Goal: Transaction & Acquisition: Obtain resource

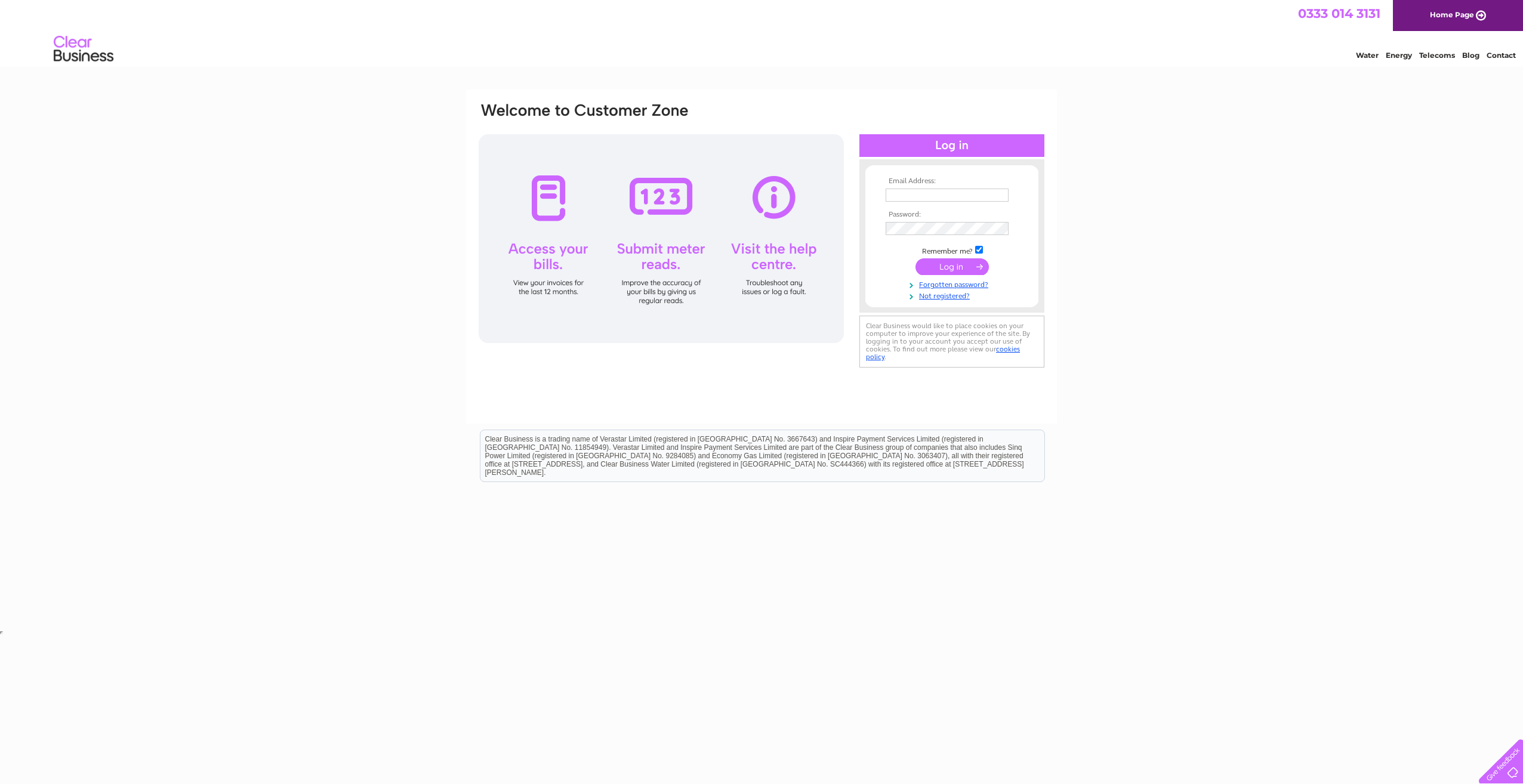
type input "juliedehaandbs@aol.com"
click at [961, 269] on input "submit" at bounding box center [952, 267] width 74 height 16
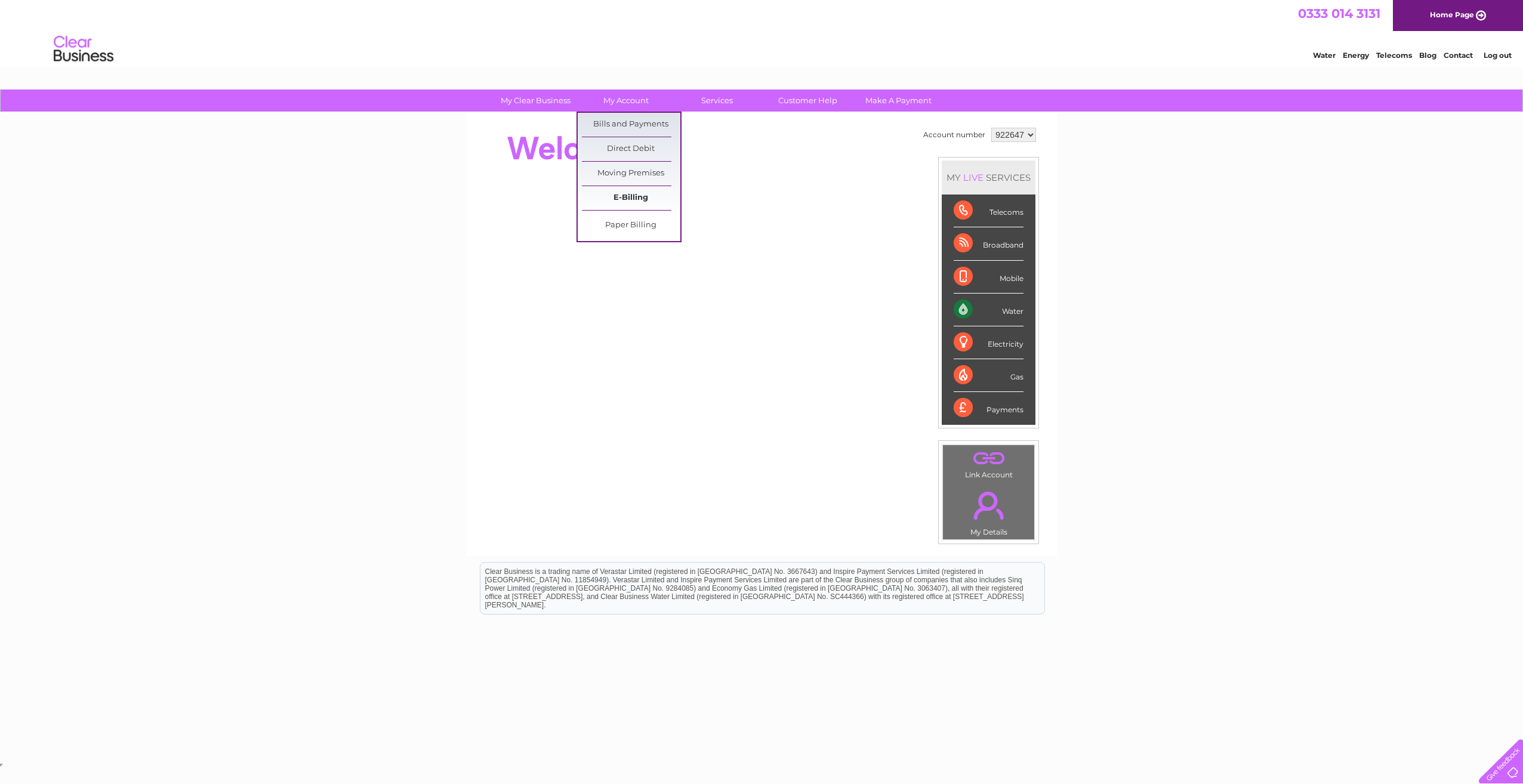
click at [631, 197] on link "E-Billing" at bounding box center [631, 198] width 99 height 24
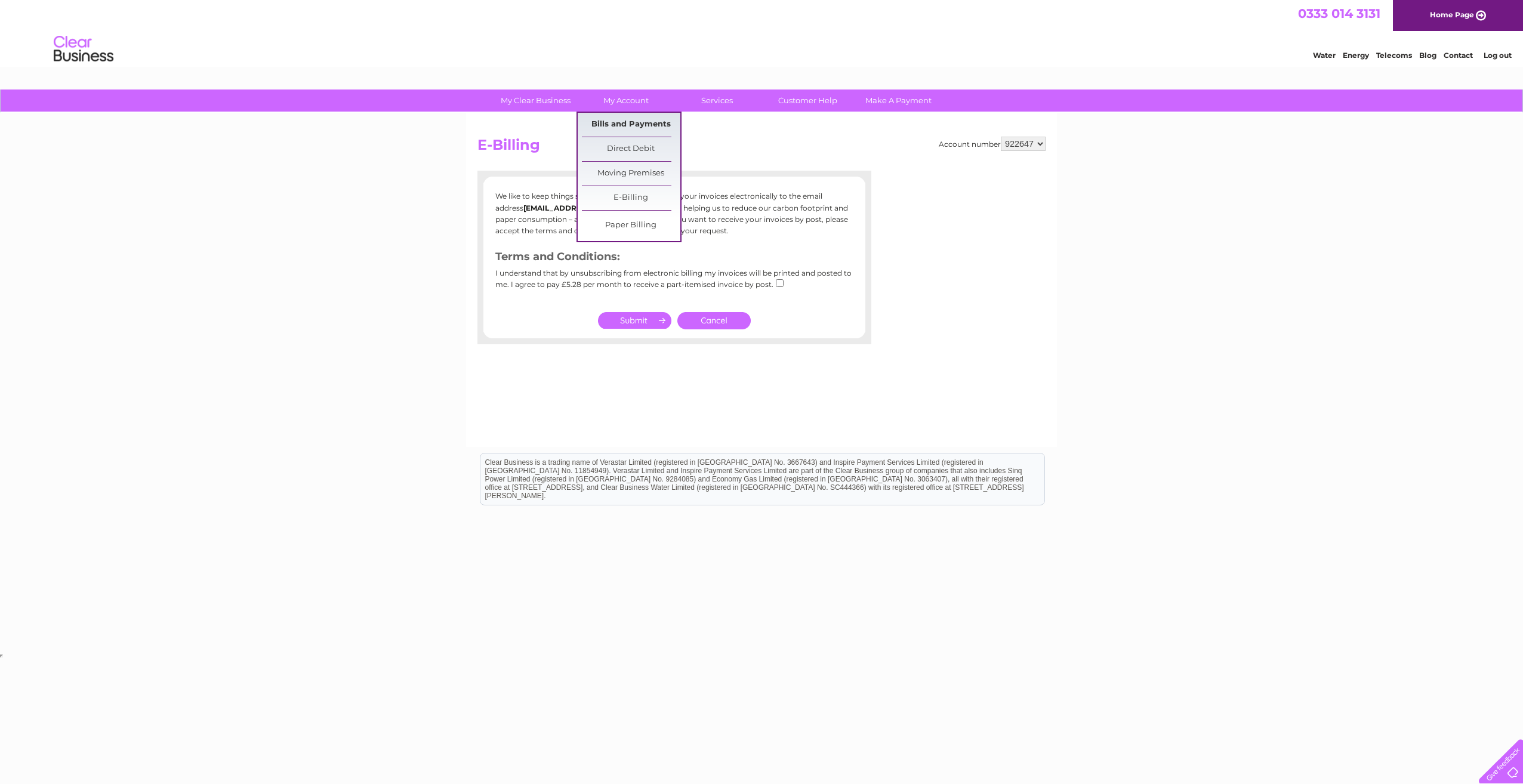
click at [633, 122] on link "Bills and Payments" at bounding box center [631, 124] width 99 height 24
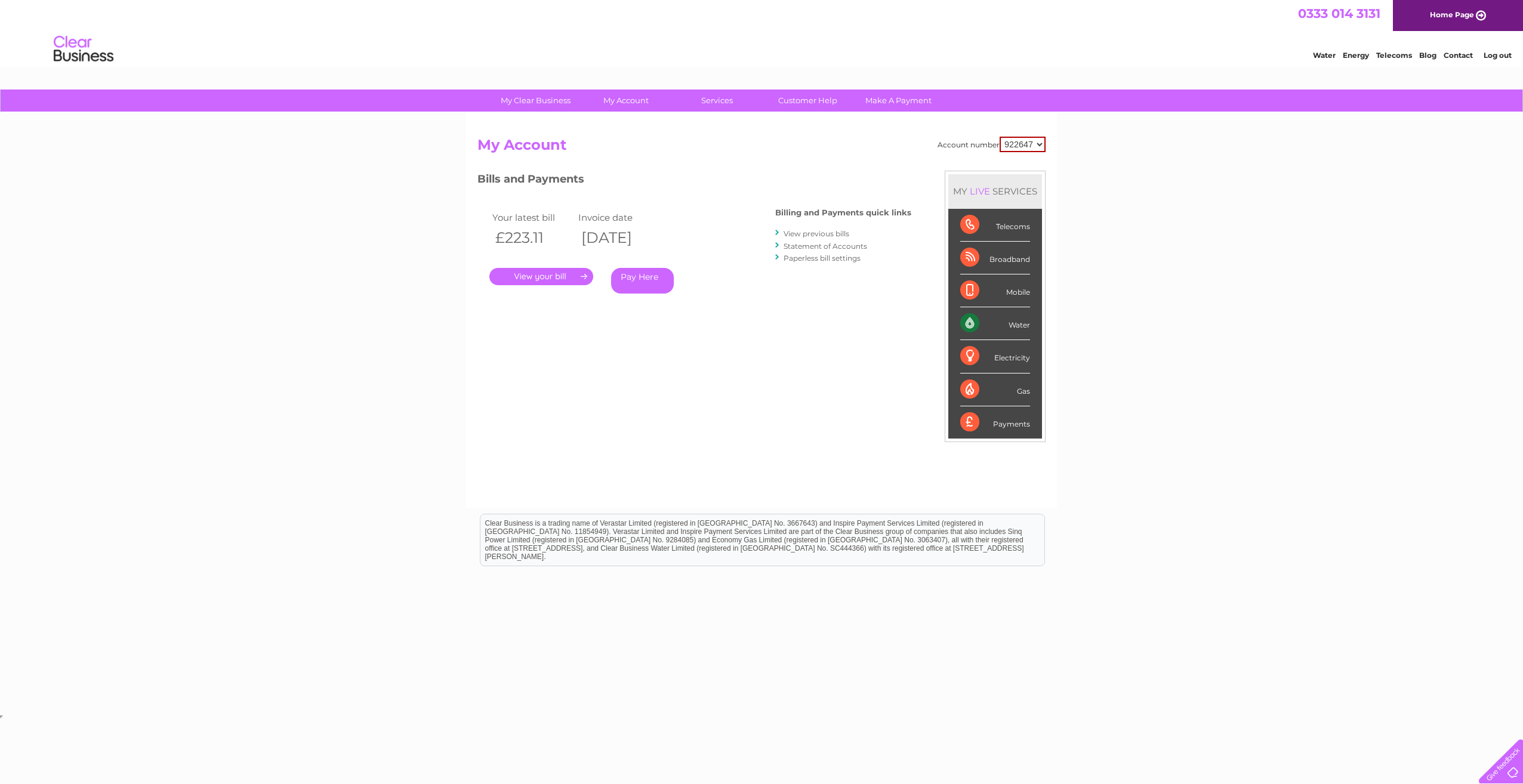
click at [578, 277] on link "." at bounding box center [541, 276] width 103 height 17
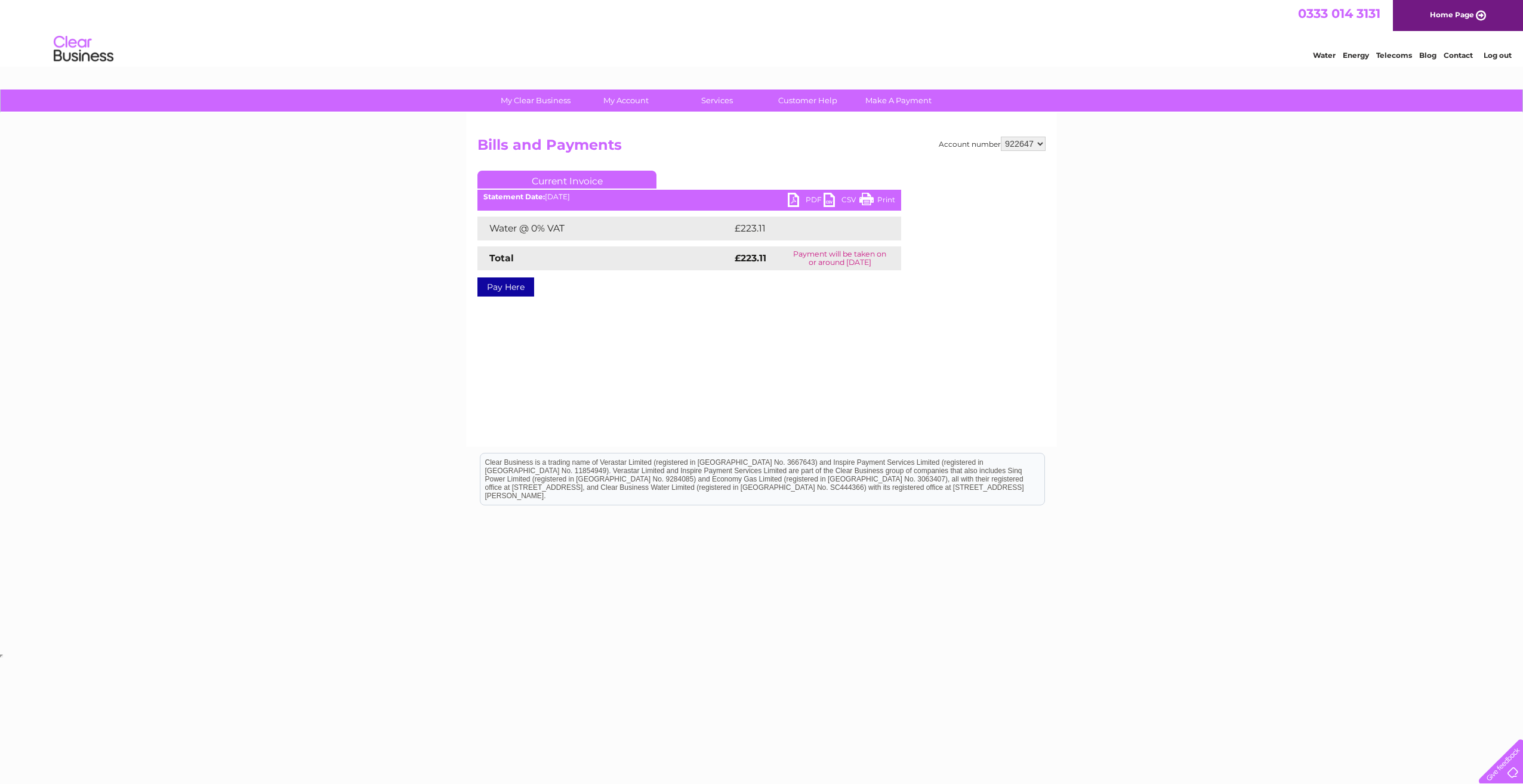
click at [808, 198] on link "PDF" at bounding box center [805, 201] width 35 height 17
